Goal: Download file/media

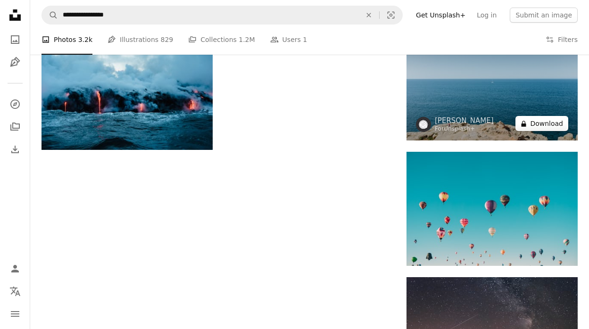
scroll to position [916, 0]
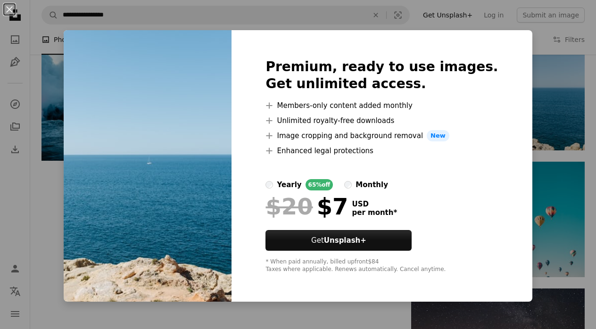
click at [66, 174] on div "An X shape Premium, ready to use images. Get unlimited access. A plus sign Memb…" at bounding box center [298, 164] width 596 height 329
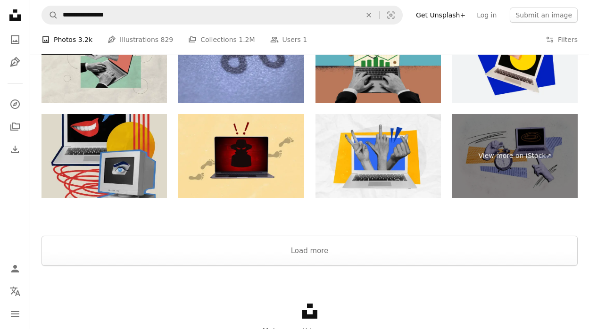
scroll to position [1374, 0]
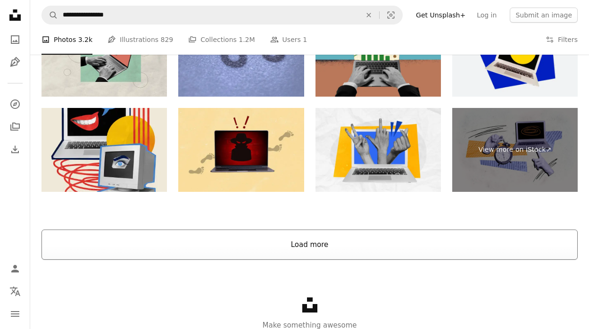
click at [149, 248] on button "Load more" at bounding box center [310, 245] width 536 height 30
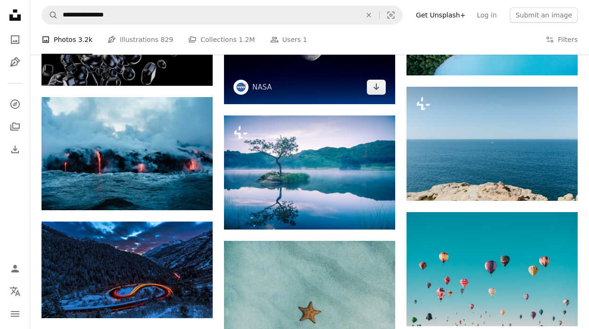
scroll to position [875, 0]
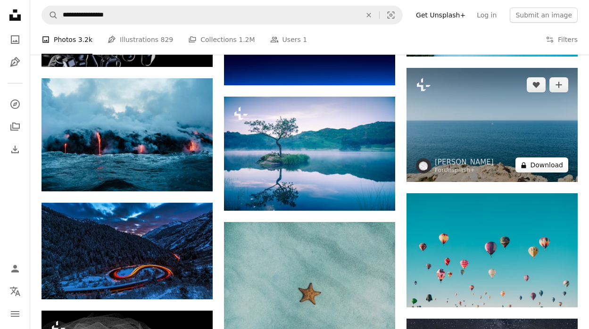
click at [524, 169] on icon "A lock" at bounding box center [523, 165] width 7 height 7
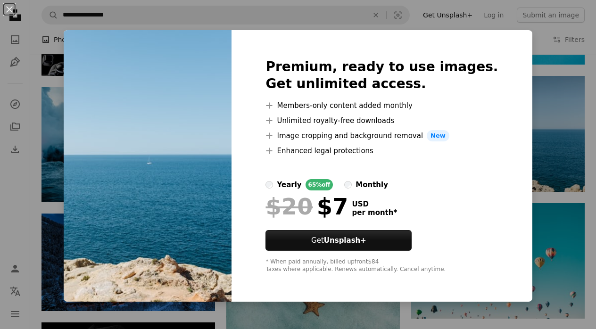
click at [530, 164] on div "An X shape Premium, ready to use images. Get unlimited access. A plus sign Memb…" at bounding box center [298, 164] width 596 height 329
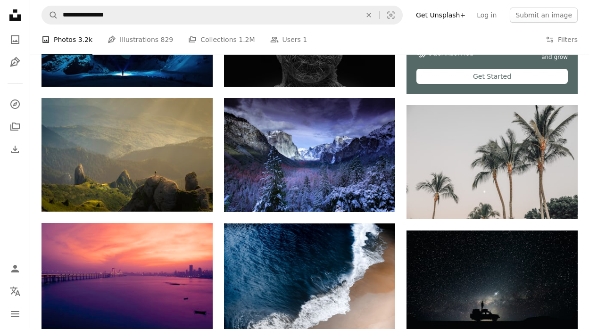
scroll to position [368, 0]
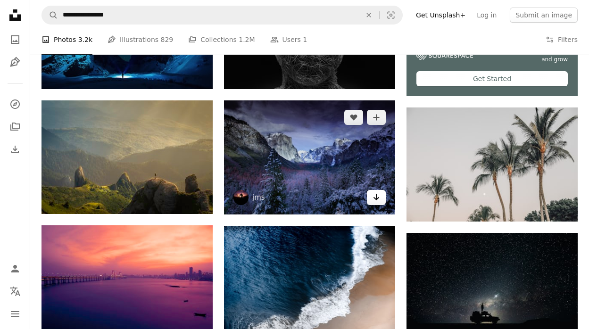
click at [375, 198] on icon "Arrow pointing down" at bounding box center [377, 197] width 8 height 11
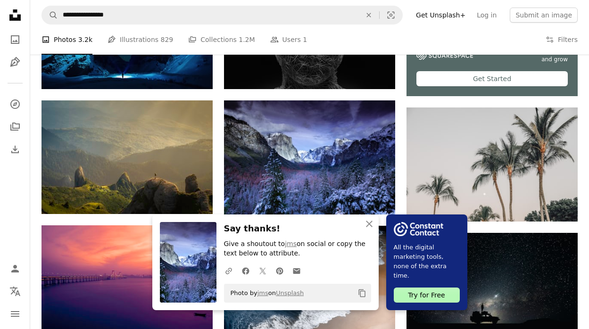
click at [371, 225] on icon "An X shape" at bounding box center [369, 223] width 11 height 11
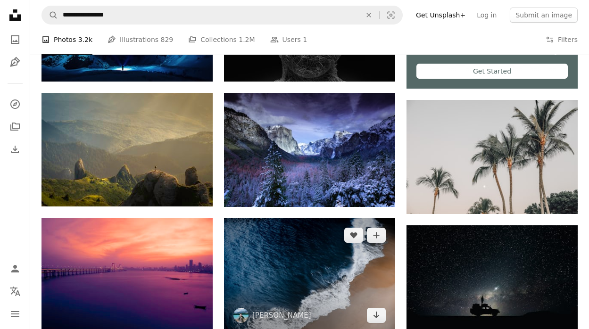
scroll to position [377, 0]
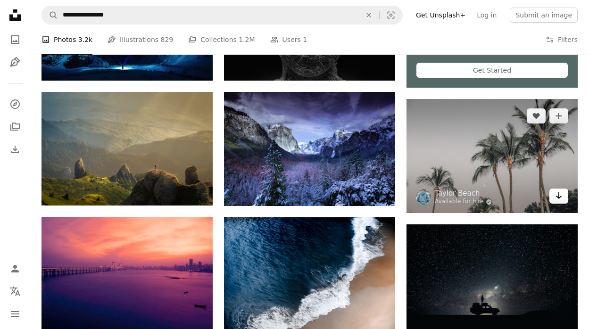
click at [554, 200] on link "Arrow pointing down" at bounding box center [559, 196] width 19 height 15
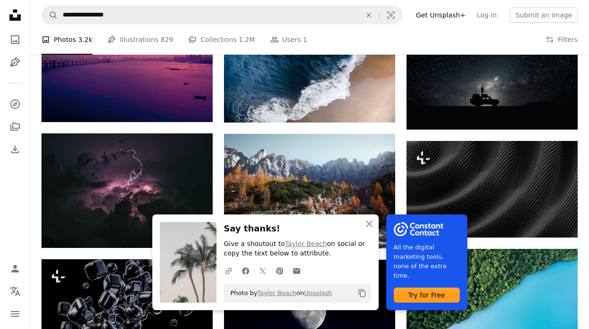
scroll to position [599, 0]
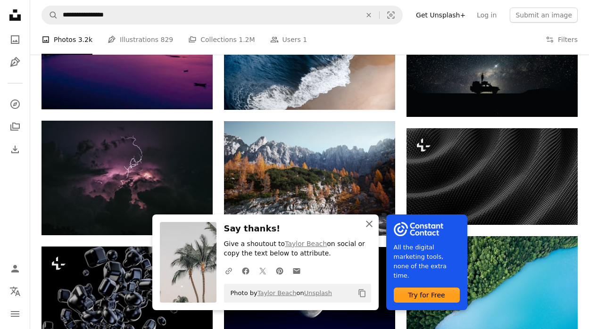
click at [372, 226] on icon "An X shape" at bounding box center [369, 223] width 11 height 11
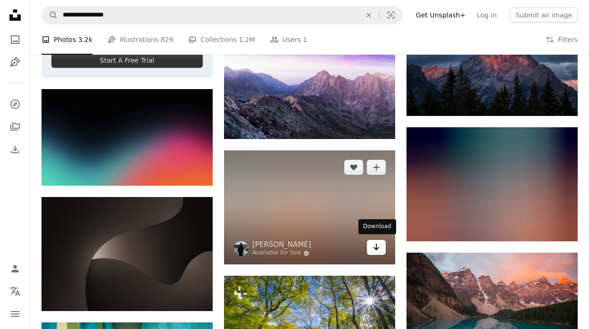
scroll to position [1570, 0]
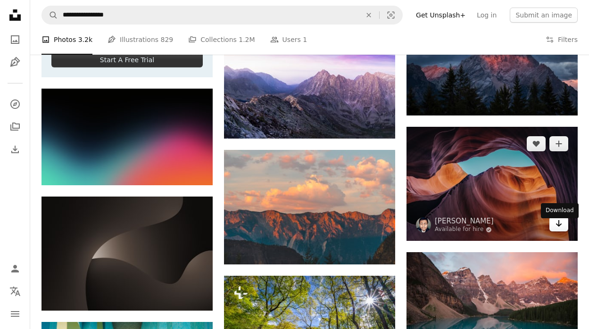
click at [556, 229] on icon "Arrow pointing down" at bounding box center [559, 223] width 8 height 11
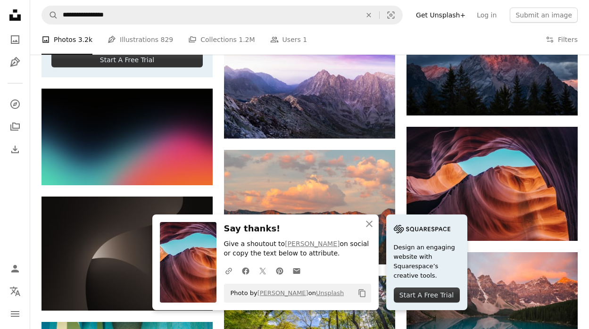
click at [401, 182] on div "Plus sign for Unsplash+ A heart A plus sign [PERSON_NAME] For Unsplash+ A lock …" at bounding box center [310, 123] width 536 height 2917
click at [370, 225] on icon "button" at bounding box center [369, 224] width 7 height 7
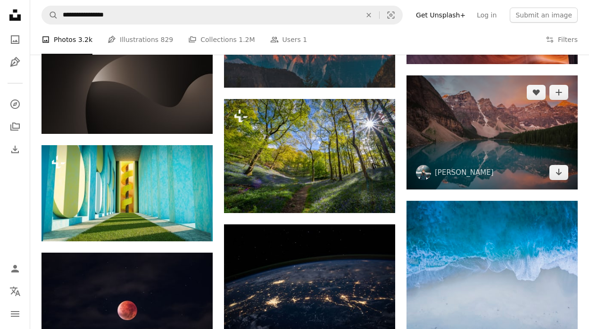
scroll to position [1747, 0]
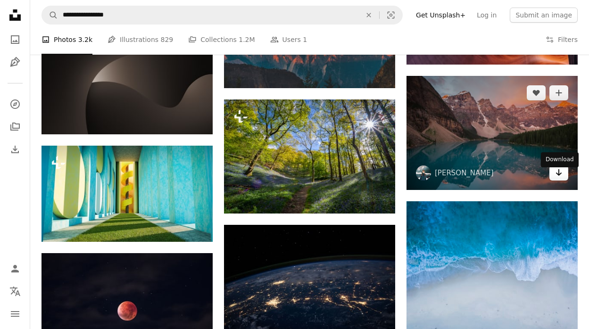
click at [553, 181] on link "Arrow pointing down" at bounding box center [559, 173] width 19 height 15
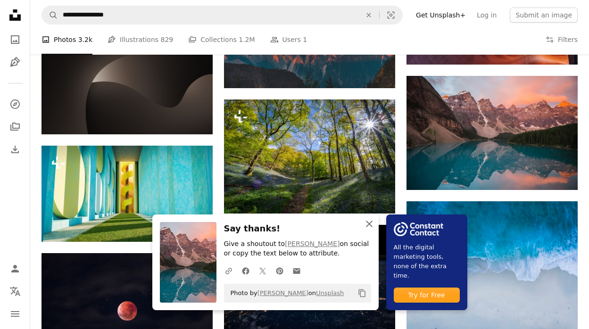
click at [373, 224] on icon "An X shape" at bounding box center [369, 223] width 11 height 11
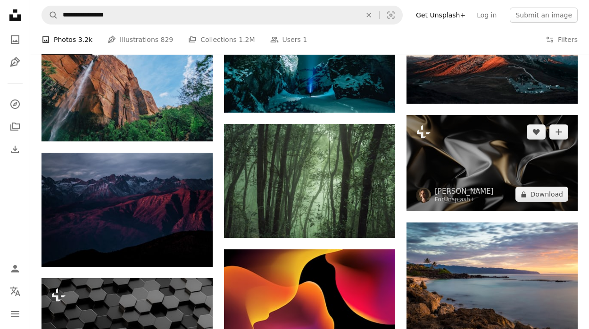
scroll to position [2101, 0]
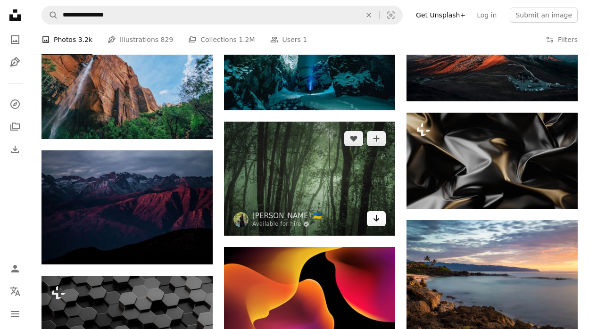
click at [380, 218] on link "Arrow pointing down" at bounding box center [376, 218] width 19 height 15
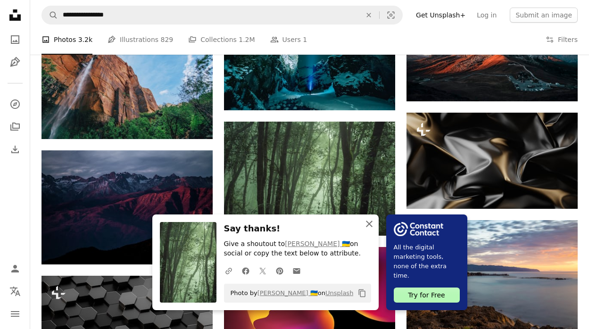
click at [368, 228] on icon "An X shape" at bounding box center [369, 223] width 11 height 11
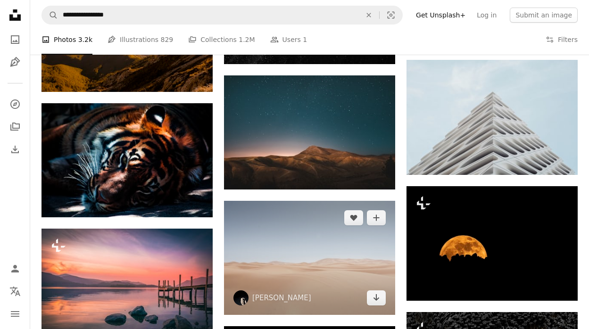
scroll to position [3106, 0]
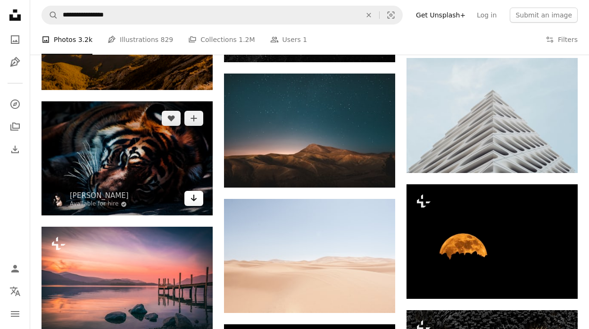
click at [199, 201] on link "Arrow pointing down" at bounding box center [193, 198] width 19 height 15
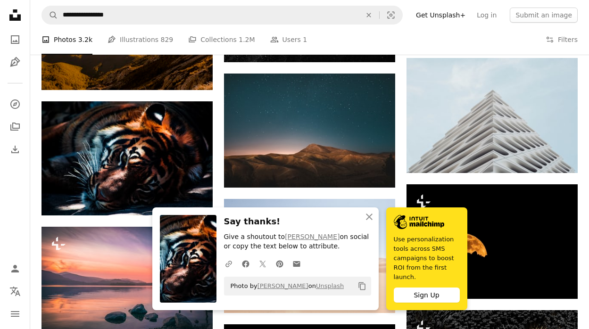
click at [368, 216] on icon "An X shape" at bounding box center [369, 216] width 11 height 11
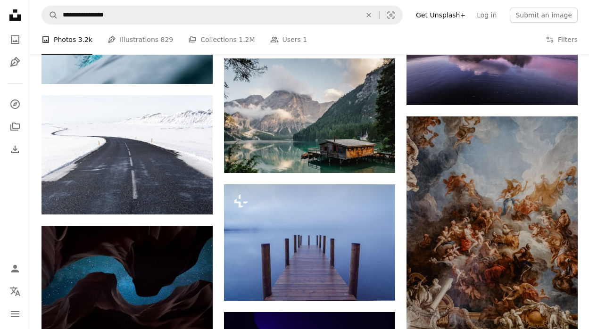
scroll to position [4962, 0]
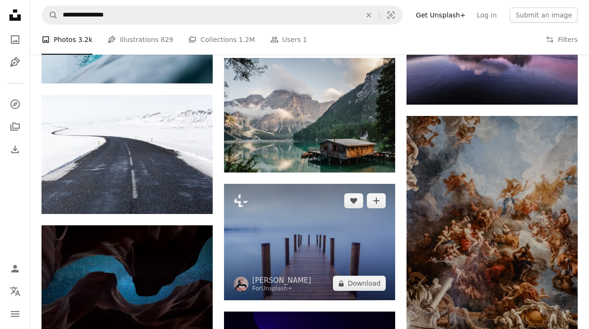
drag, startPoint x: 366, startPoint y: 278, endPoint x: 390, endPoint y: 212, distance: 70.3
click at [390, 212] on div "Plus sign for Unsplash+ A heart A plus sign [PERSON_NAME] For Unsplash+ A lock …" at bounding box center [309, 242] width 171 height 117
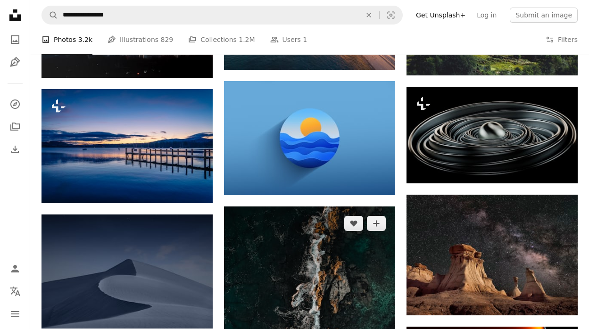
scroll to position [6537, 0]
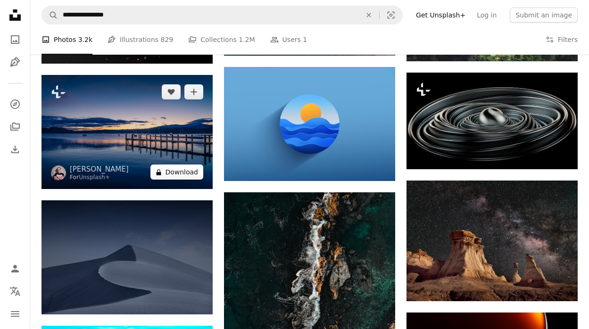
click at [191, 172] on button "A lock Download" at bounding box center [177, 172] width 53 height 15
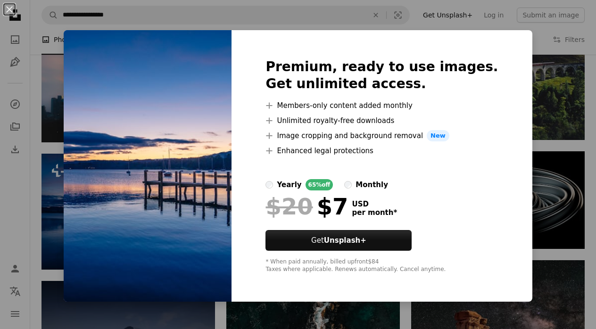
click at [349, 20] on div "An X shape Premium, ready to use images. Get unlimited access. A plus sign Memb…" at bounding box center [298, 164] width 596 height 329
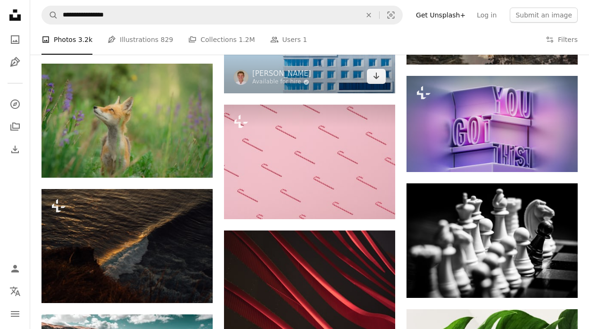
scroll to position [9483, 0]
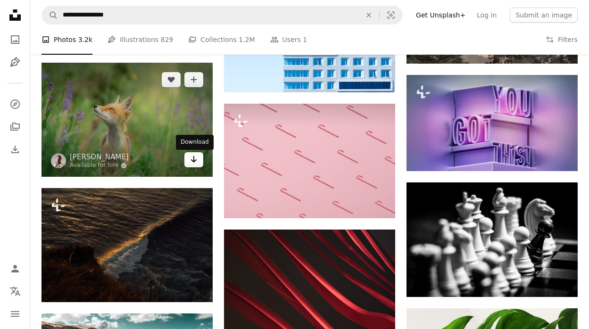
click at [192, 167] on link "Arrow pointing down" at bounding box center [193, 159] width 19 height 15
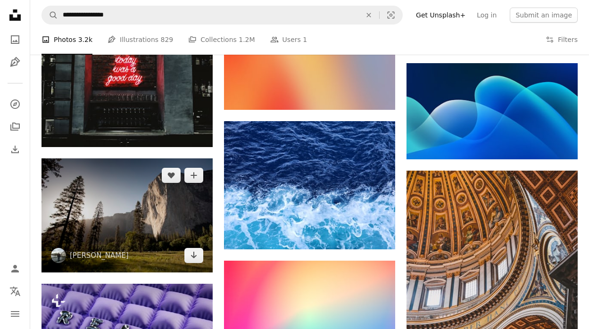
scroll to position [10114, 0]
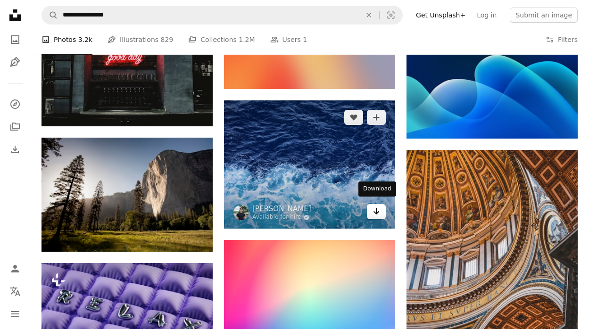
click at [379, 207] on icon "Arrow pointing down" at bounding box center [377, 211] width 8 height 11
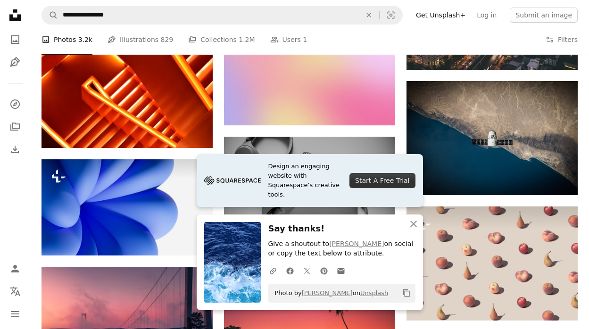
scroll to position [10576, 0]
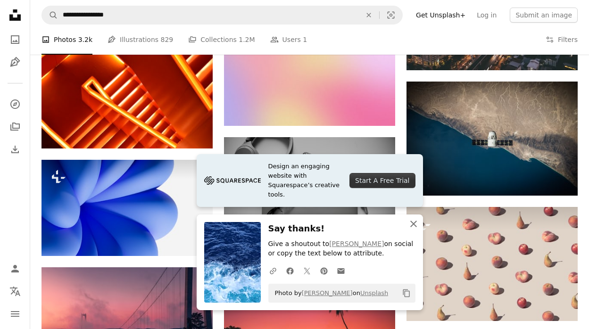
click at [411, 222] on icon "An X shape" at bounding box center [413, 223] width 11 height 11
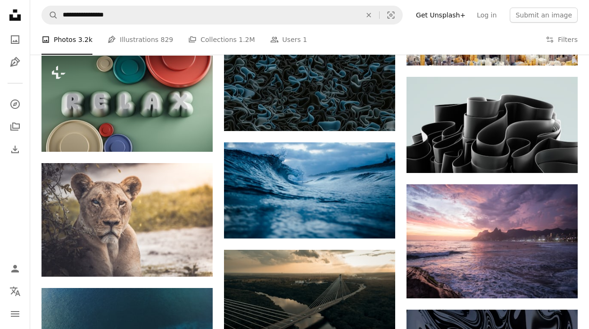
scroll to position [11825, 0]
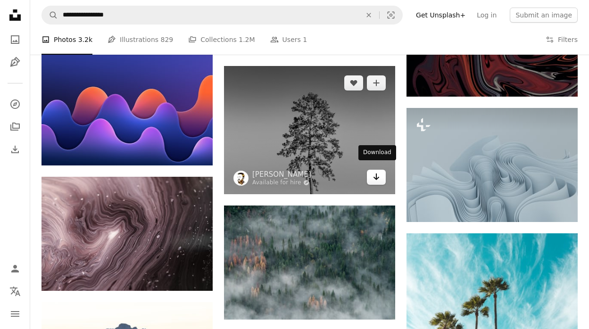
click at [371, 175] on link "Arrow pointing down" at bounding box center [376, 177] width 19 height 15
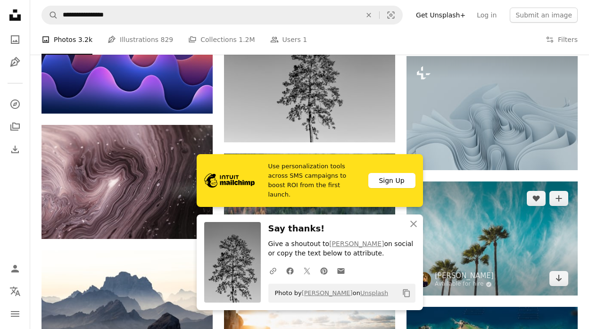
scroll to position [11903, 0]
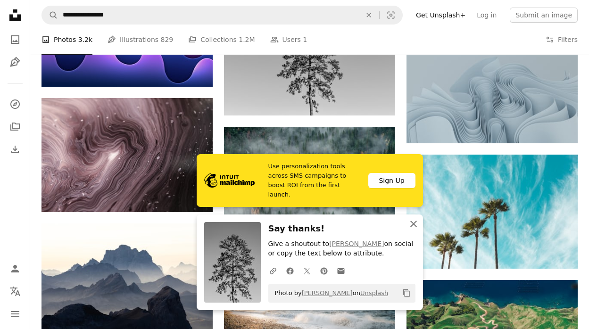
click at [413, 227] on icon "An X shape" at bounding box center [413, 223] width 11 height 11
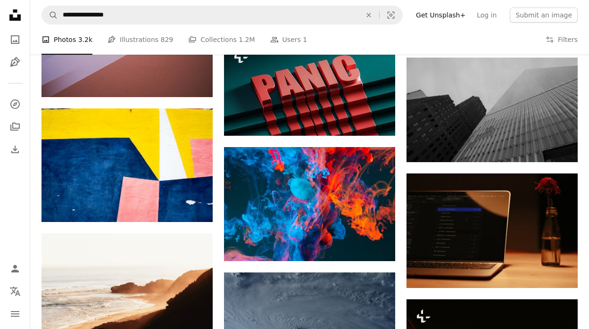
scroll to position [12614, 0]
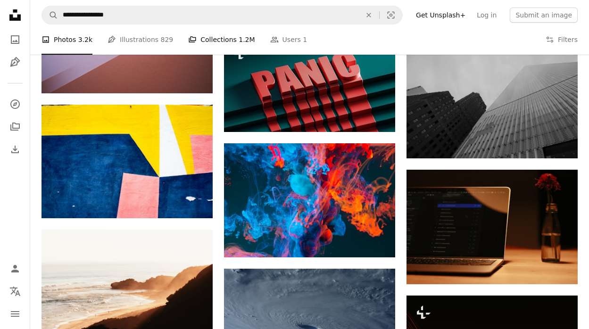
click at [219, 50] on link "A stack of folders Collections 1.2M" at bounding box center [221, 40] width 67 height 30
click at [222, 44] on link "A stack of folders Collections 1.2M" at bounding box center [221, 40] width 67 height 30
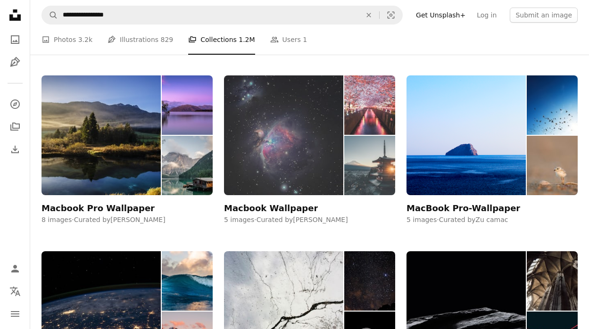
scroll to position [1570, 0]
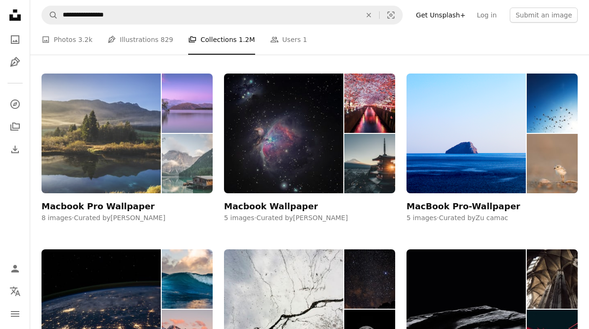
click at [206, 100] on img at bounding box center [187, 103] width 51 height 59
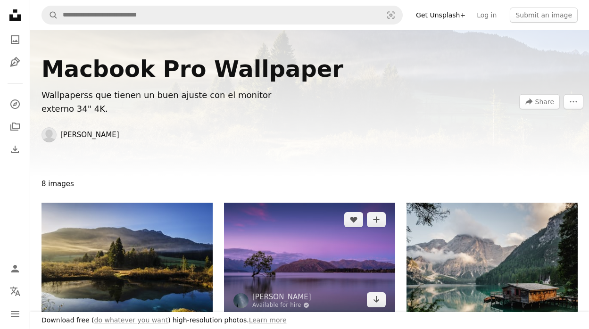
click at [267, 242] on img at bounding box center [309, 260] width 171 height 114
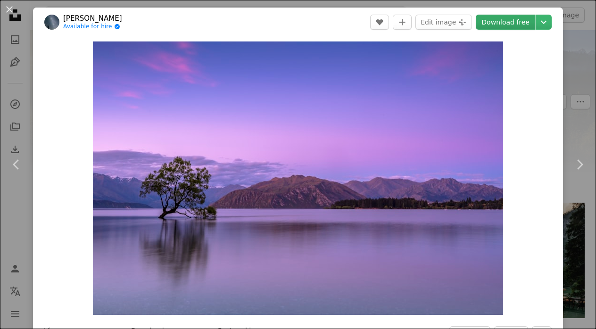
click at [487, 26] on link "Download free" at bounding box center [505, 22] width 59 height 15
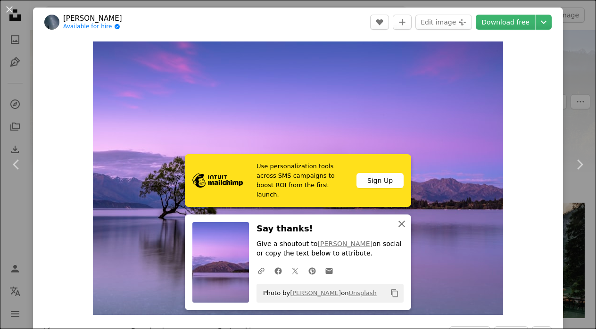
click at [403, 220] on icon "An X shape" at bounding box center [401, 223] width 11 height 11
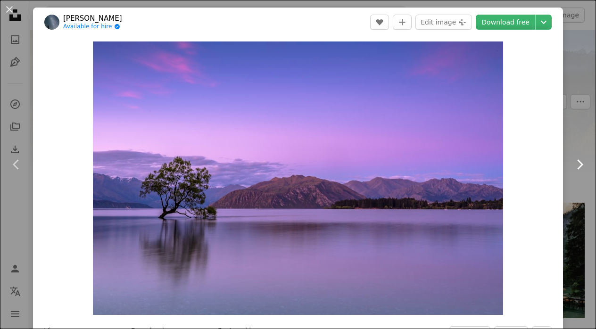
click at [567, 172] on link "Chevron right" at bounding box center [579, 164] width 33 height 91
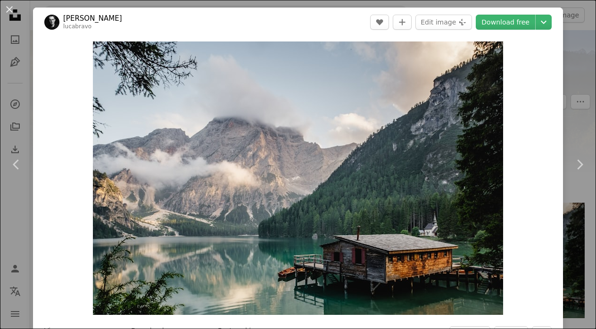
click at [567, 110] on div "An X shape Chevron left Chevron right [PERSON_NAME] lucabravo A heart A plus si…" at bounding box center [298, 164] width 596 height 329
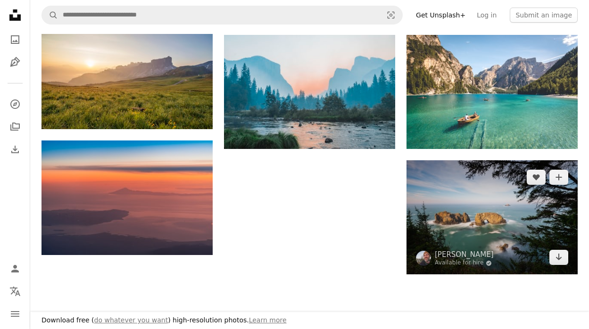
scroll to position [296, 0]
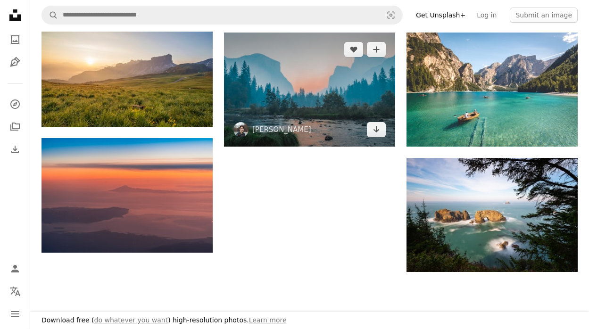
click at [316, 117] on img at bounding box center [309, 90] width 171 height 114
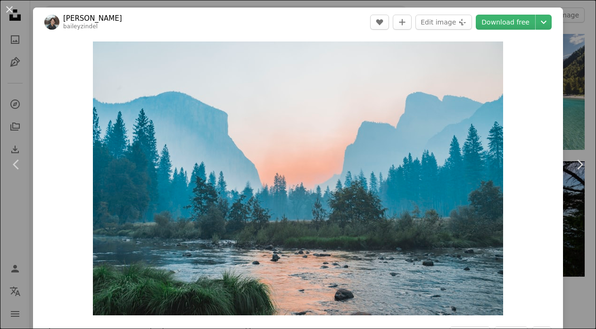
click at [567, 105] on div "An X shape Chevron left Chevron right [PERSON_NAME] A heart A plus sign Edit im…" at bounding box center [298, 164] width 596 height 329
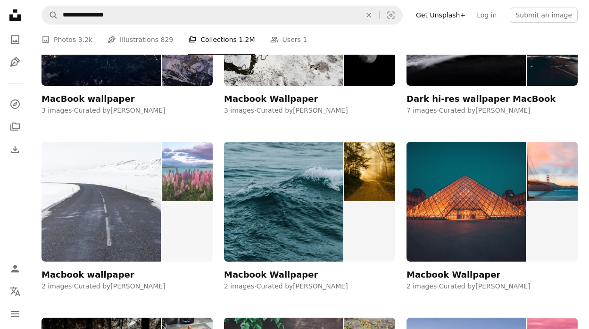
scroll to position [1855, 0]
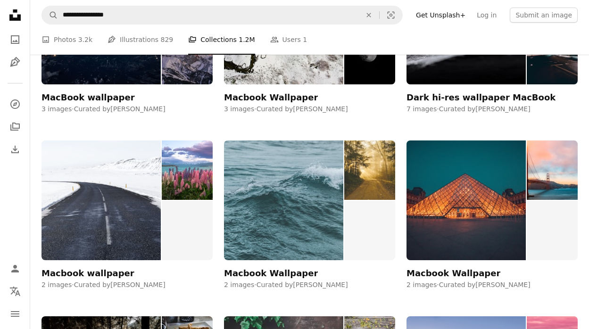
click at [262, 189] on img at bounding box center [283, 201] width 119 height 120
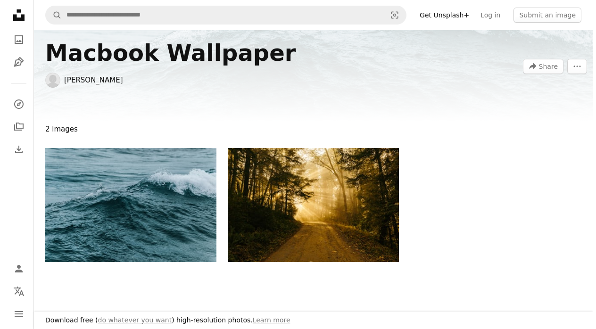
scroll to position [23, 0]
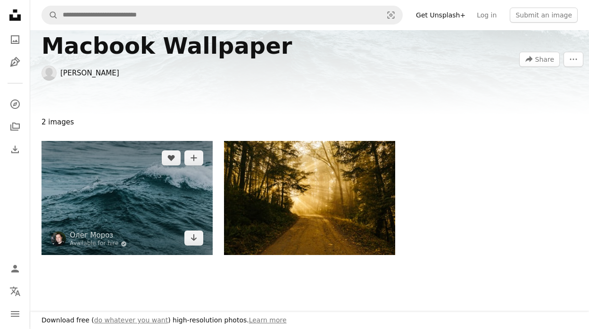
click at [193, 192] on img at bounding box center [127, 198] width 171 height 114
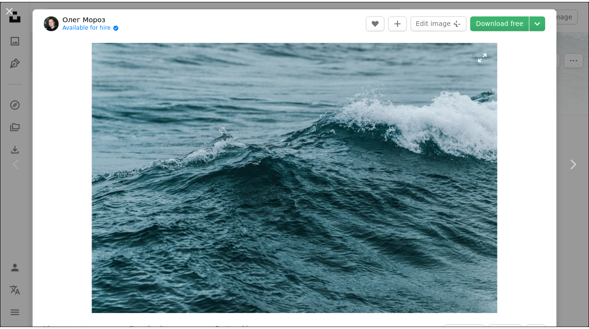
scroll to position [0, 0]
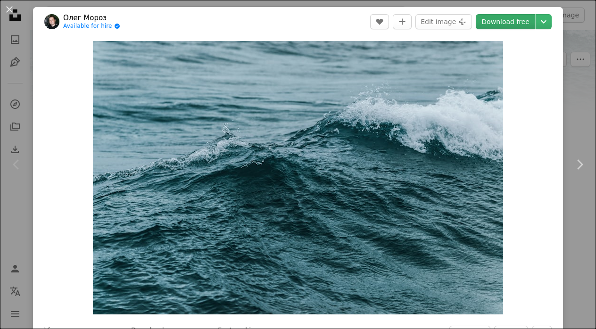
click at [487, 18] on link "Download free" at bounding box center [505, 21] width 59 height 15
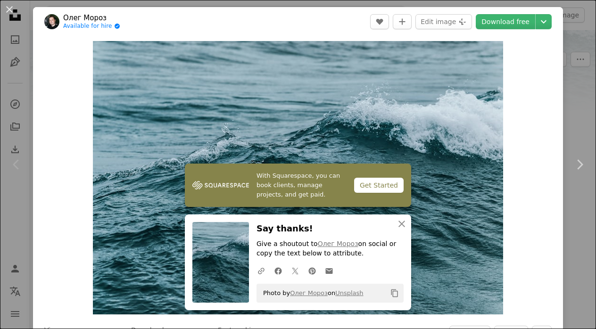
click at [570, 90] on div "An X shape Chevron left Chevron right With Squarespace, you can book clients, m…" at bounding box center [298, 164] width 596 height 329
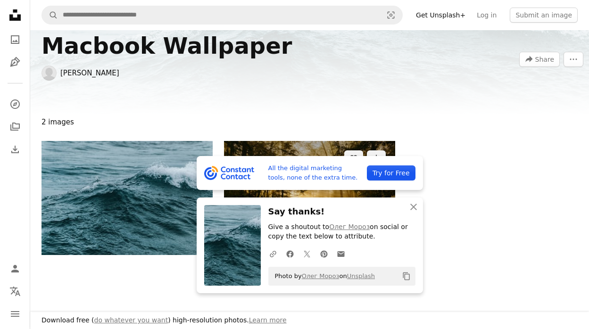
click at [247, 144] on img at bounding box center [309, 198] width 171 height 114
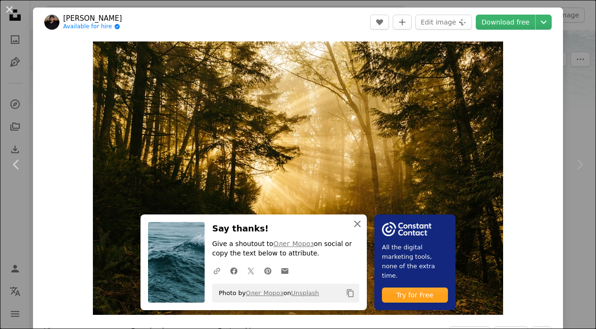
click at [350, 227] on button "An X shape Close" at bounding box center [357, 224] width 19 height 19
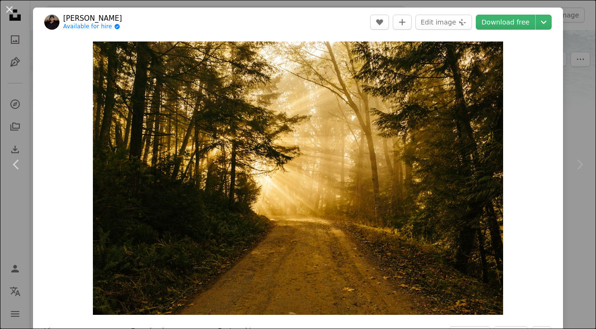
click at [570, 116] on div "An X shape Chevron left Chevron right [PERSON_NAME] Available for hire A checkm…" at bounding box center [298, 164] width 596 height 329
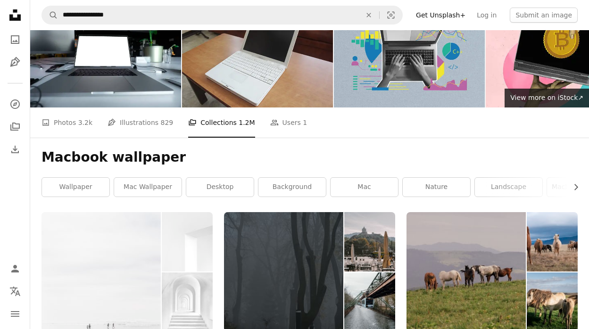
scroll to position [1855, 0]
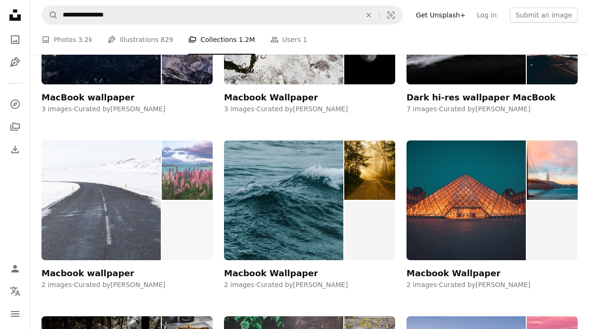
click at [203, 159] on img at bounding box center [187, 170] width 51 height 59
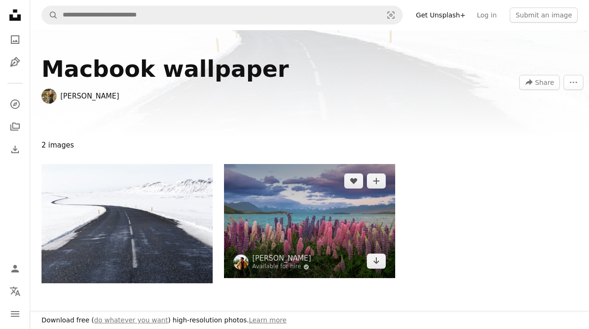
click at [268, 204] on img at bounding box center [309, 221] width 171 height 114
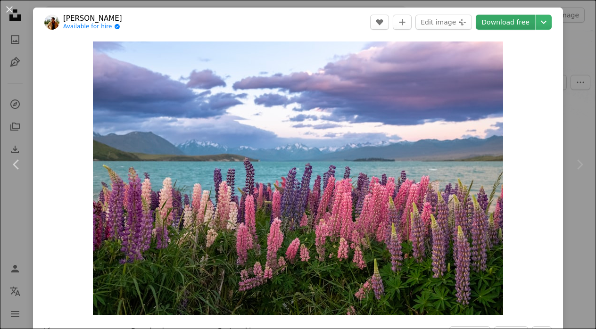
click at [481, 22] on link "Download free" at bounding box center [505, 22] width 59 height 15
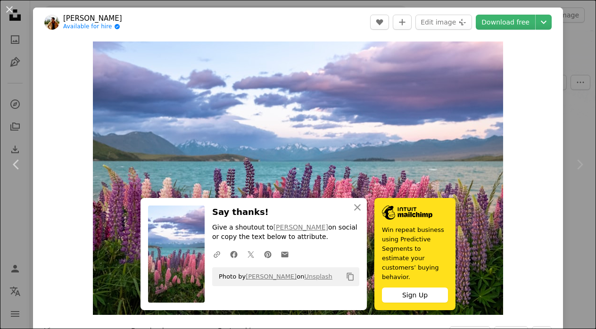
click at [576, 207] on div "Chevron right" at bounding box center [579, 164] width 33 height 91
click at [6, 8] on button "An X shape" at bounding box center [9, 9] width 11 height 11
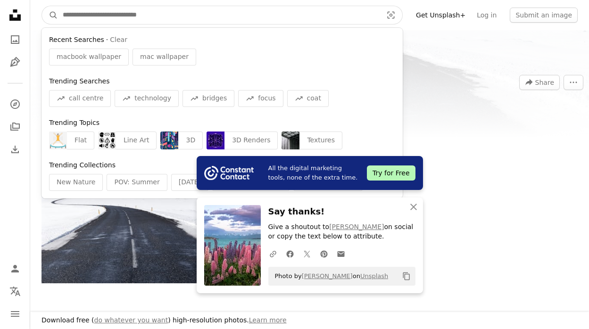
click at [187, 7] on input "Find visuals sitewide" at bounding box center [219, 15] width 322 height 18
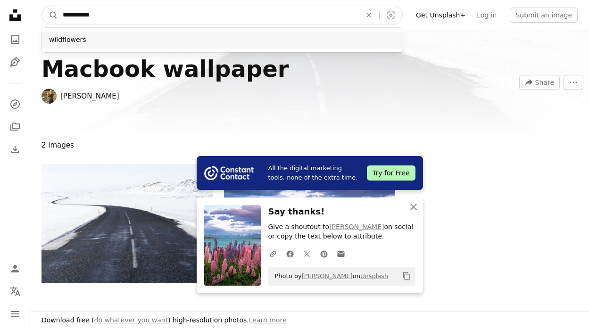
type input "**********"
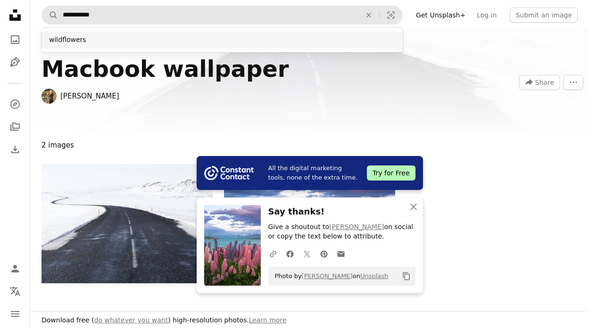
click at [368, 35] on div "wildflowers" at bounding box center [222, 40] width 361 height 17
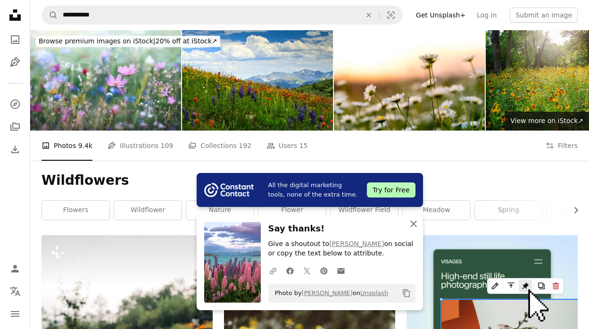
click at [413, 220] on icon "An X shape" at bounding box center [413, 223] width 11 height 11
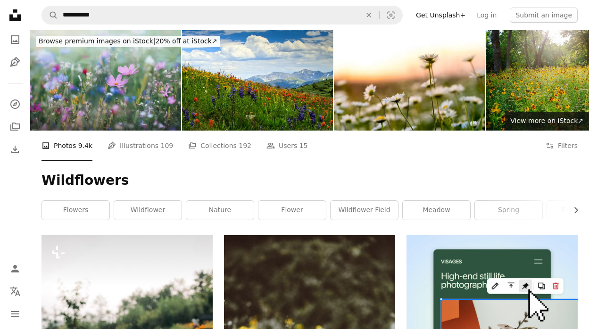
click at [172, 87] on img at bounding box center [105, 80] width 151 height 100
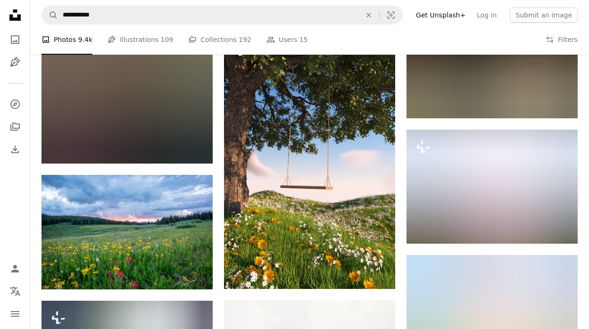
scroll to position [590, 0]
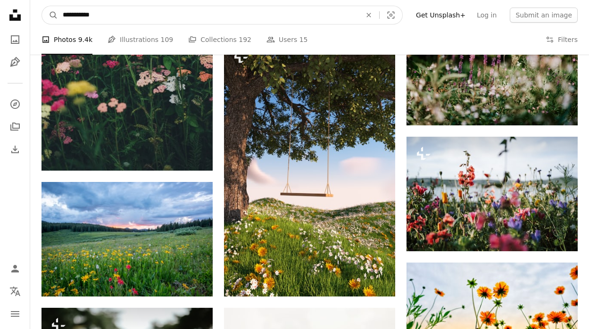
click at [240, 12] on input "**********" at bounding box center [208, 15] width 301 height 18
type input "**********"
click at [50, 15] on button "A magnifying glass" at bounding box center [50, 15] width 16 height 18
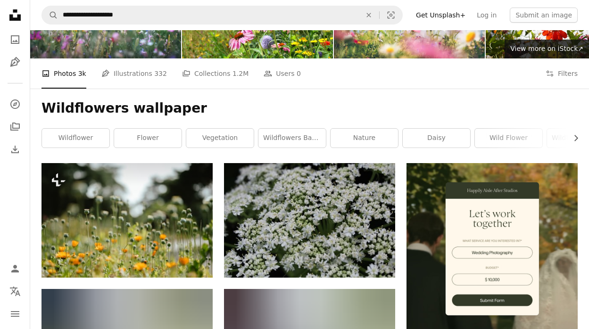
scroll to position [75, 0]
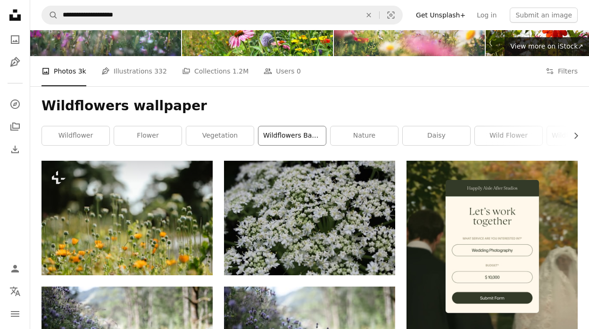
click at [310, 142] on link "wildflowers background" at bounding box center [292, 135] width 67 height 19
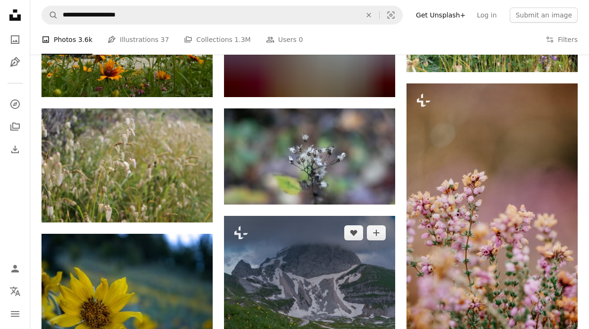
scroll to position [771, 0]
